Goal: Go to known website: Access a specific website the user already knows

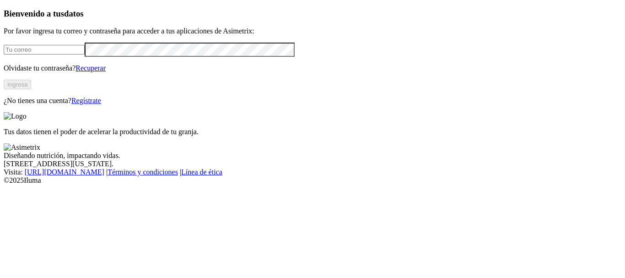
type input "[PERSON_NAME][EMAIL_ADDRESS][PERSON_NAME][DOMAIN_NAME]"
click at [31, 89] on button "Ingresa" at bounding box center [17, 85] width 27 height 10
